Goal: Transaction & Acquisition: Subscribe to service/newsletter

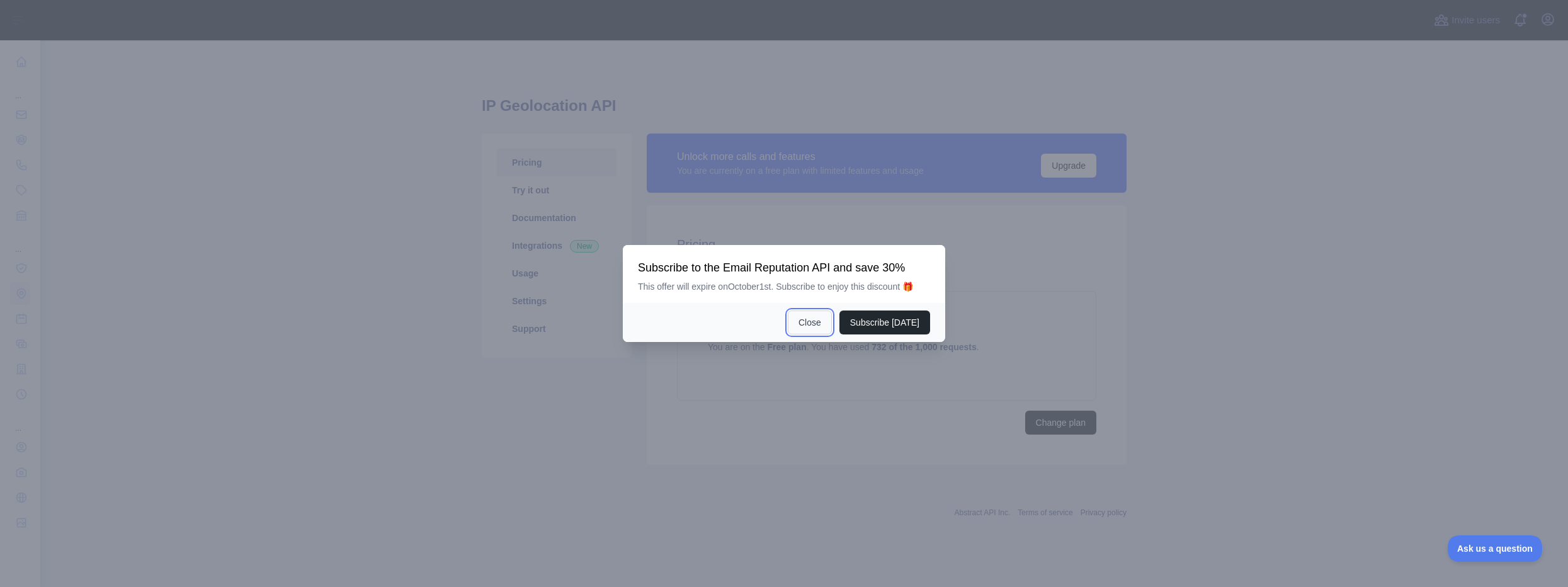
click at [803, 320] on button "Close" at bounding box center [810, 322] width 44 height 24
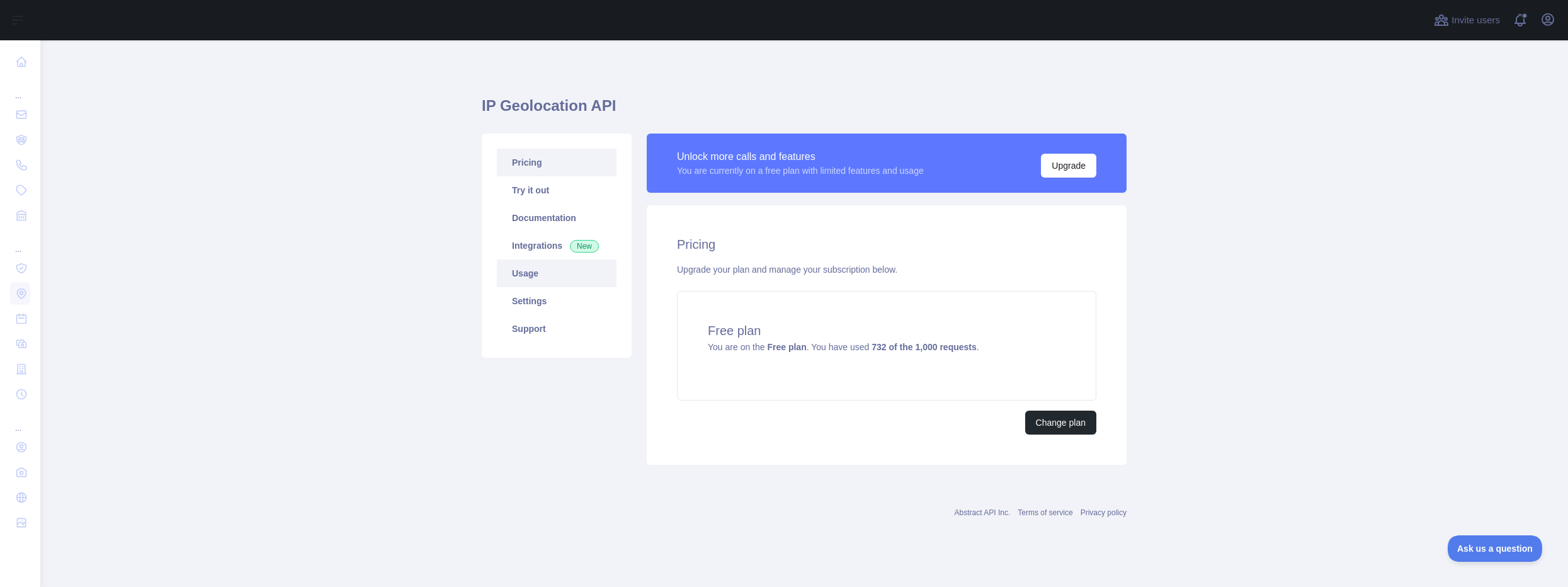
click at [541, 275] on link "Usage" at bounding box center [557, 273] width 120 height 27
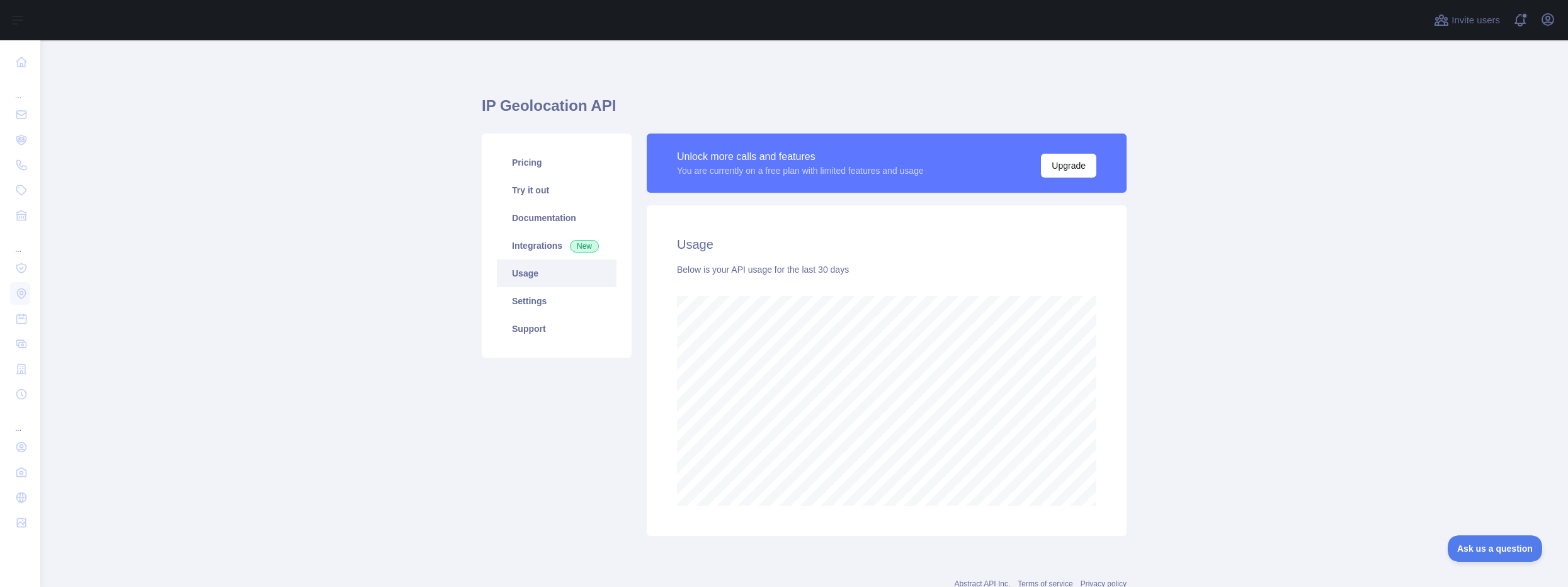
scroll to position [547, 1518]
click at [544, 247] on link "Integrations New" at bounding box center [557, 246] width 120 height 27
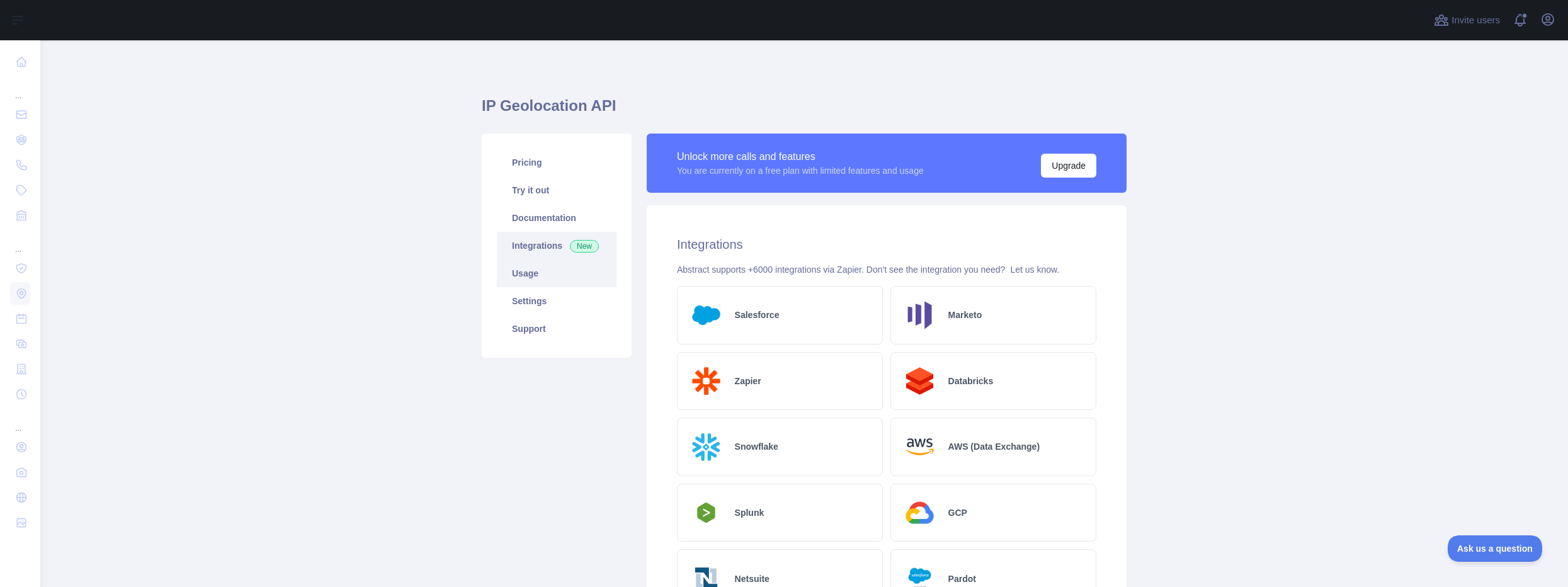
click at [538, 266] on link "Usage" at bounding box center [557, 273] width 120 height 27
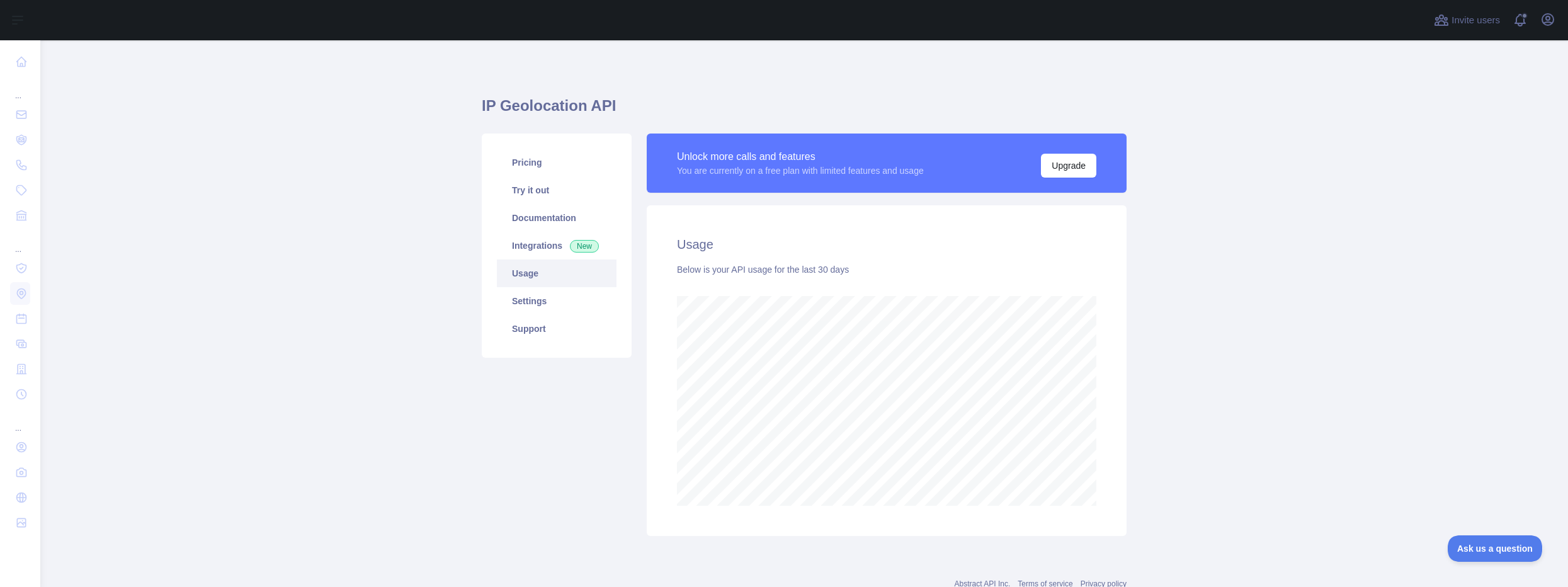
scroll to position [547, 1518]
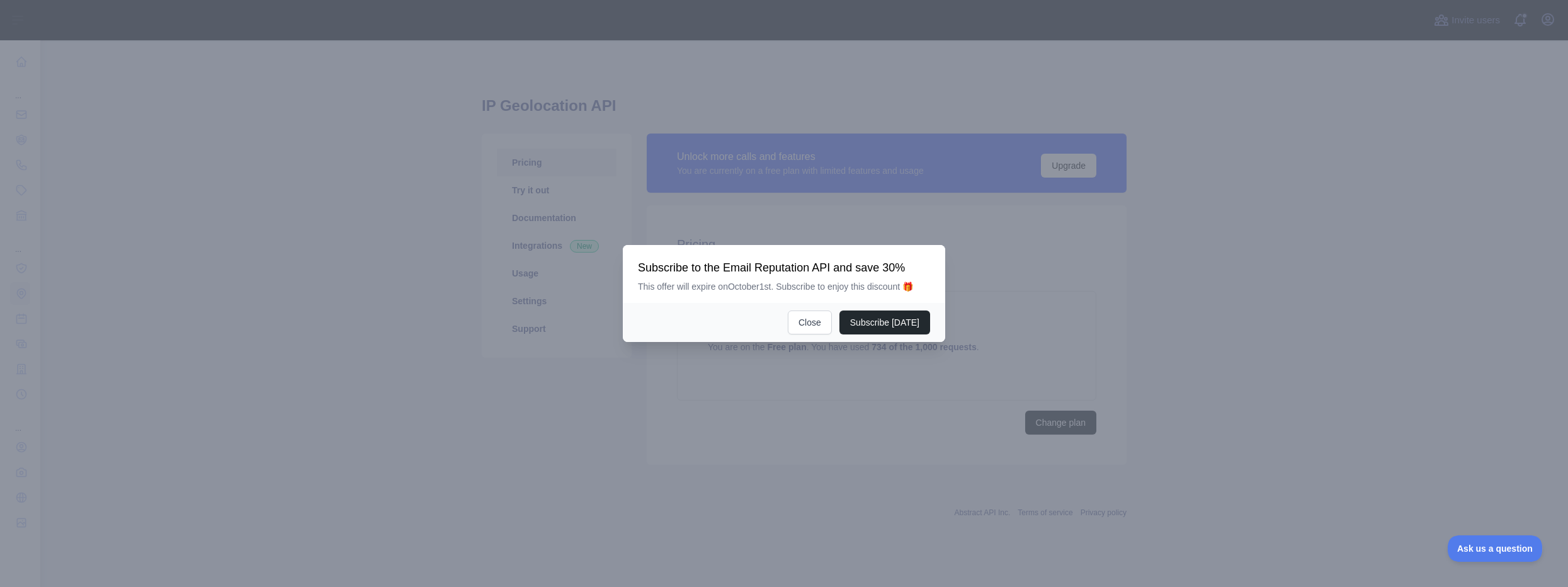
click at [1039, 424] on div at bounding box center [784, 293] width 1568 height 587
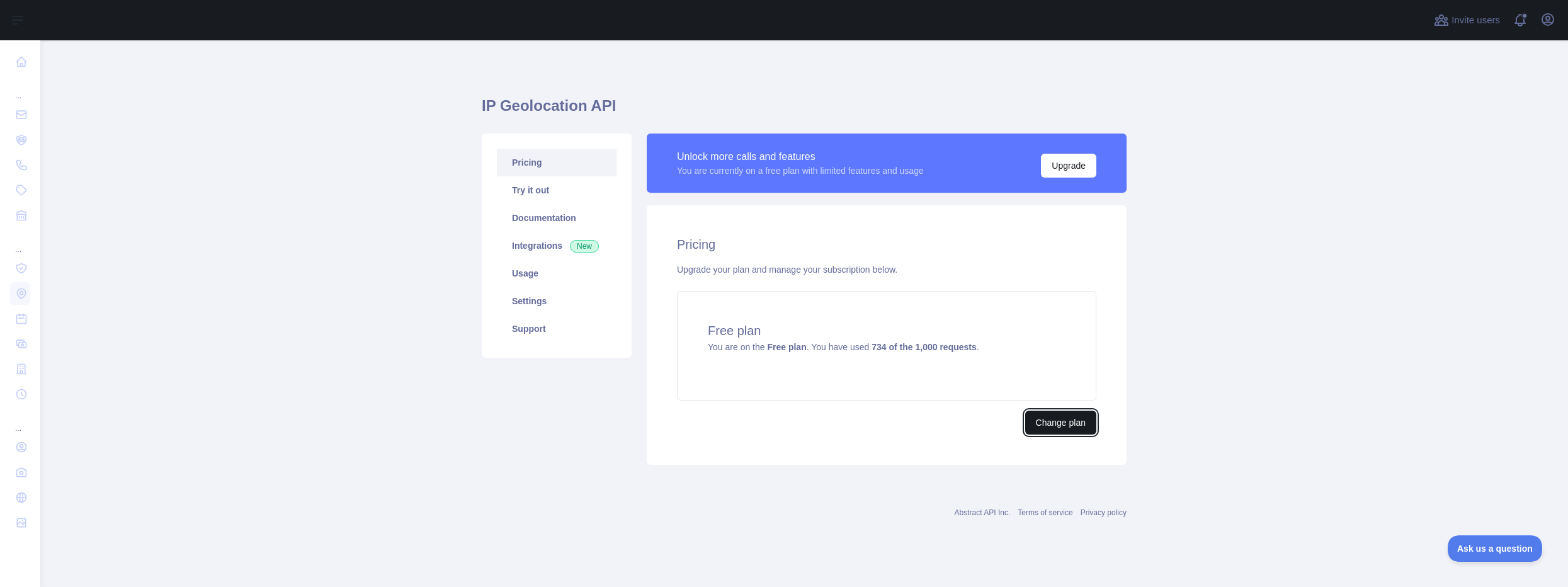
click at [1059, 424] on button "Change plan" at bounding box center [1060, 422] width 71 height 24
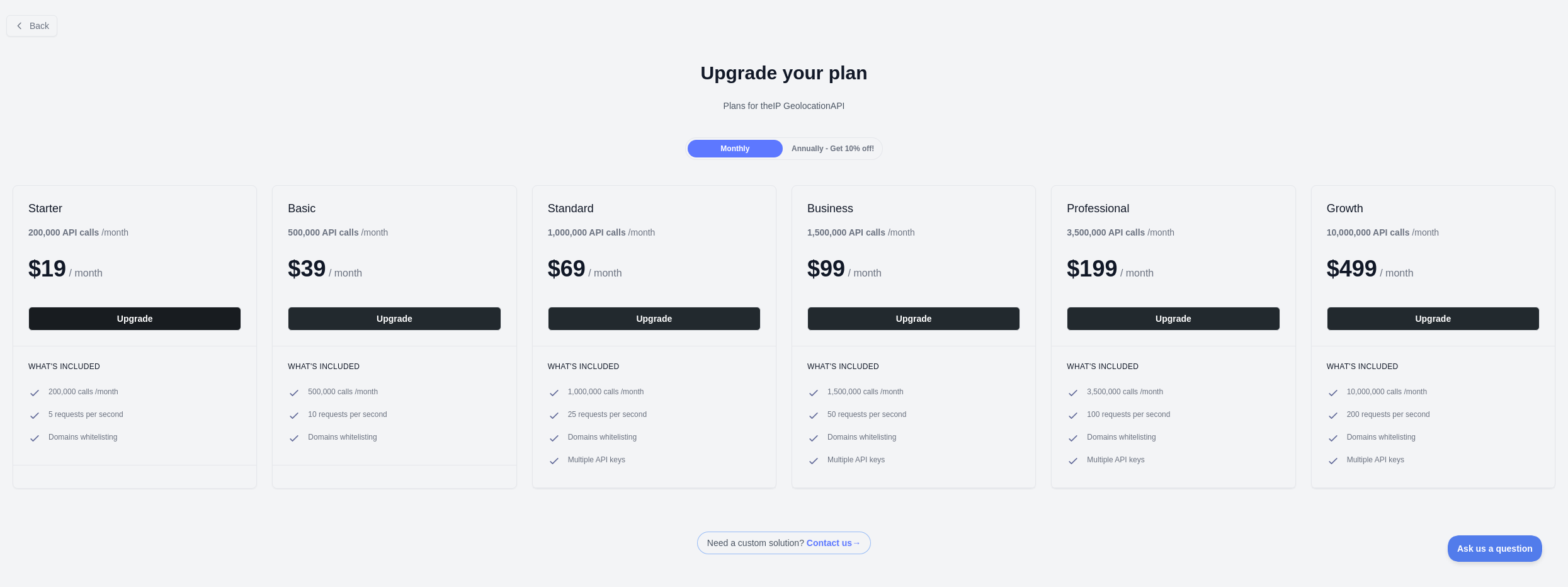
click at [169, 319] on button "Upgrade" at bounding box center [134, 318] width 212 height 24
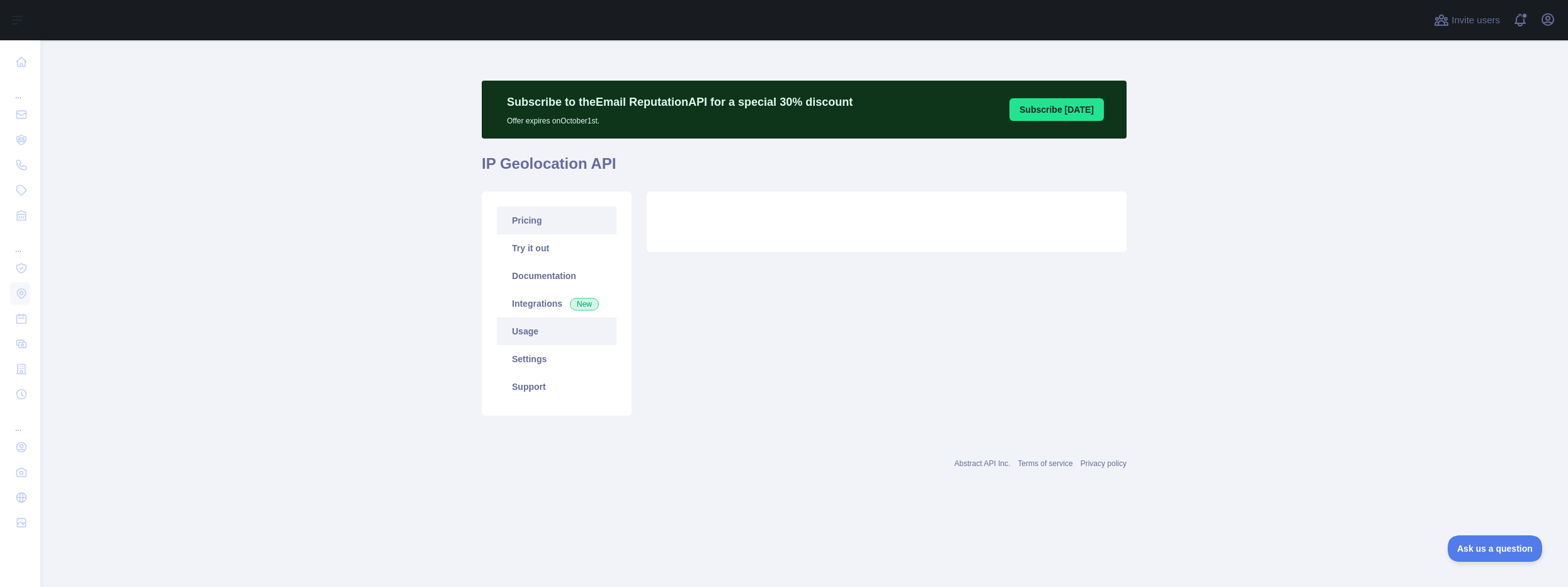
click at [557, 328] on div at bounding box center [784, 293] width 1568 height 587
